Goal: Navigation & Orientation: Find specific page/section

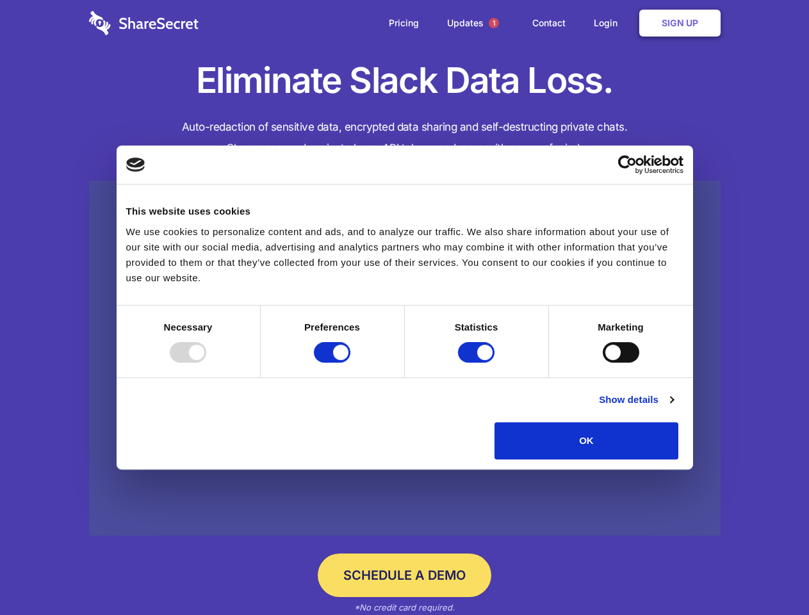
click at [206, 362] on div at bounding box center [188, 352] width 36 height 20
click at [350, 362] on input "Preferences" at bounding box center [332, 352] width 36 height 20
checkbox input "false"
click at [478, 362] on input "Statistics" at bounding box center [476, 352] width 36 height 20
checkbox input "false"
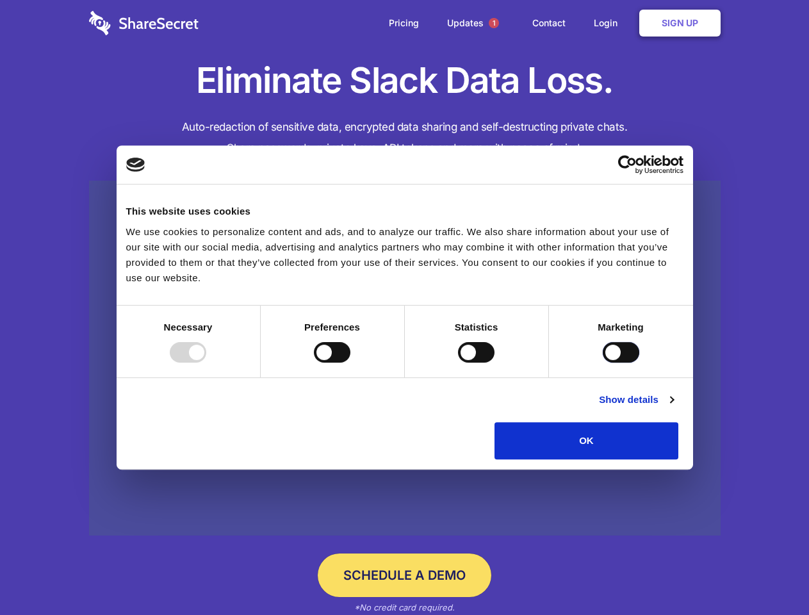
click at [602, 362] on input "Marketing" at bounding box center [620, 352] width 36 height 20
checkbox input "true"
click at [673, 407] on link "Show details" at bounding box center [636, 399] width 74 height 15
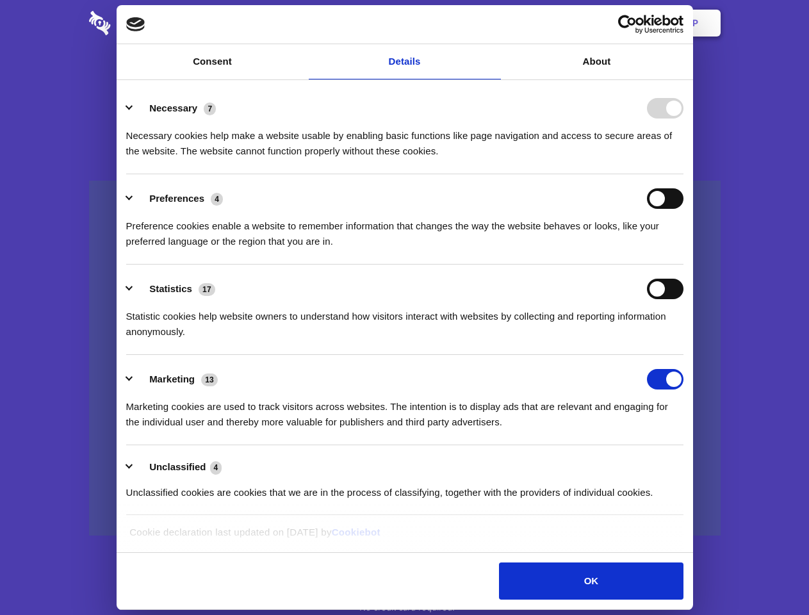
click at [683, 174] on li "Necessary 7 Necessary cookies help make a website usable by enabling basic func…" at bounding box center [404, 129] width 557 height 90
click at [493, 23] on span "1" at bounding box center [494, 23] width 10 height 10
